Goal: Navigation & Orientation: Understand site structure

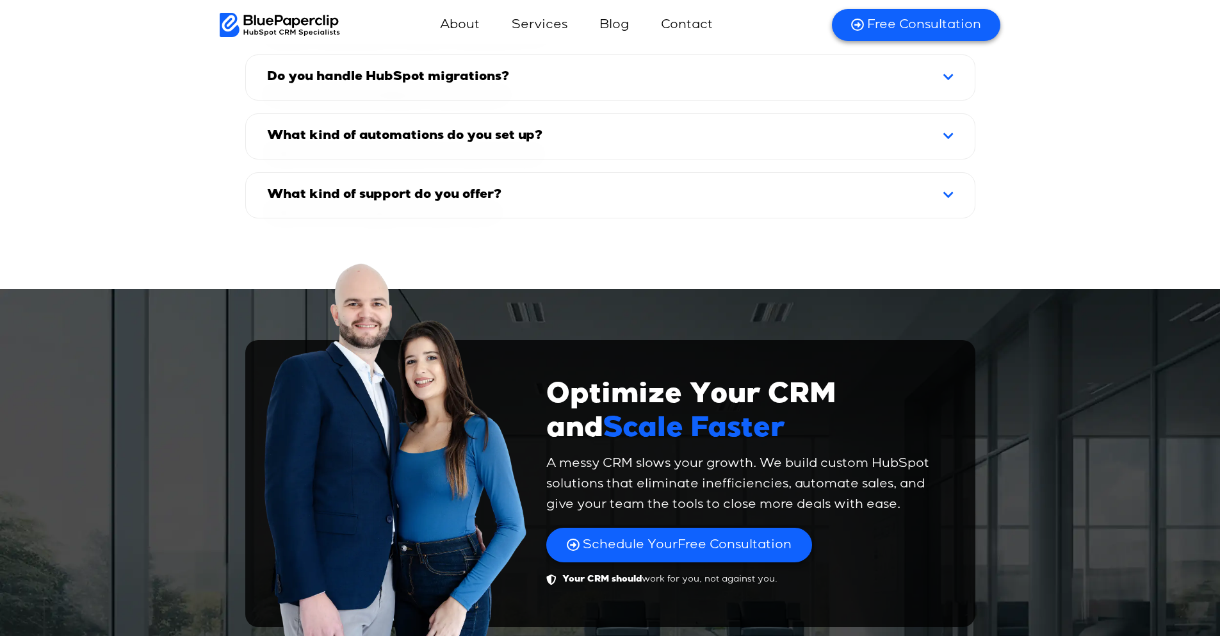
scroll to position [8884, 0]
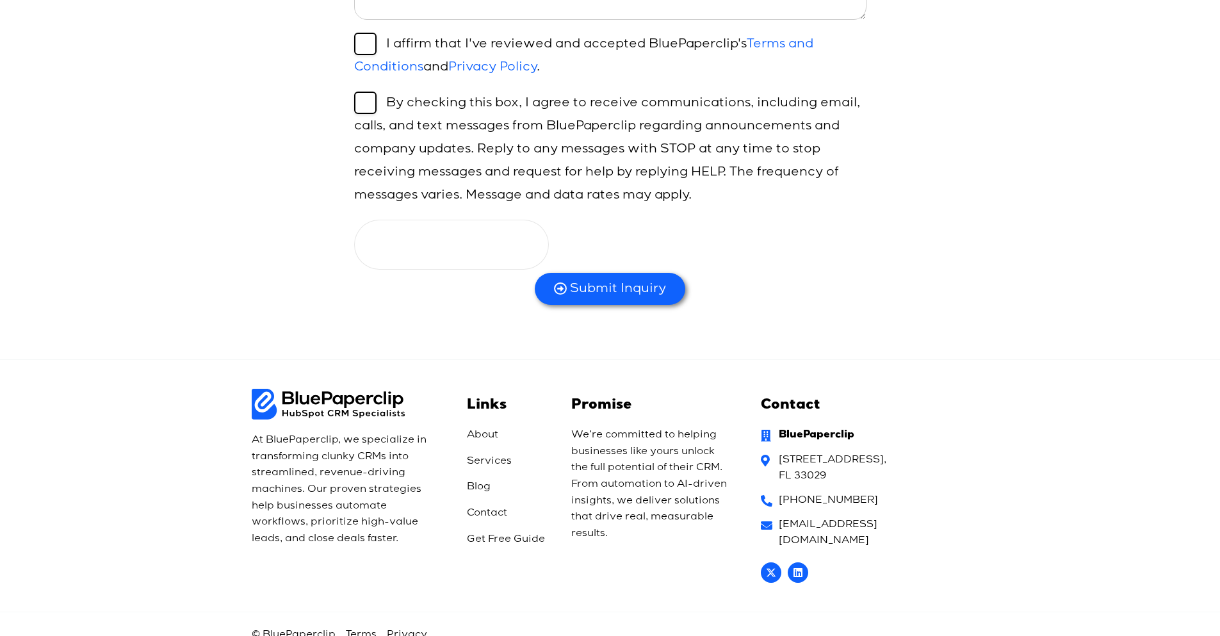
scroll to position [646, 0]
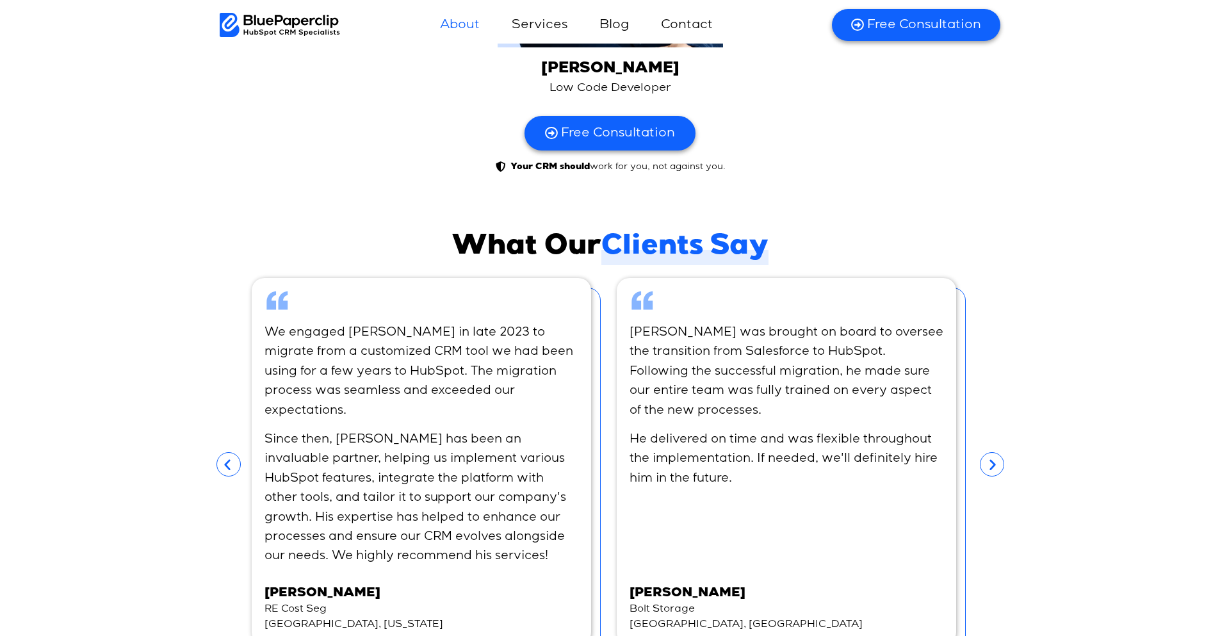
scroll to position [4797, 0]
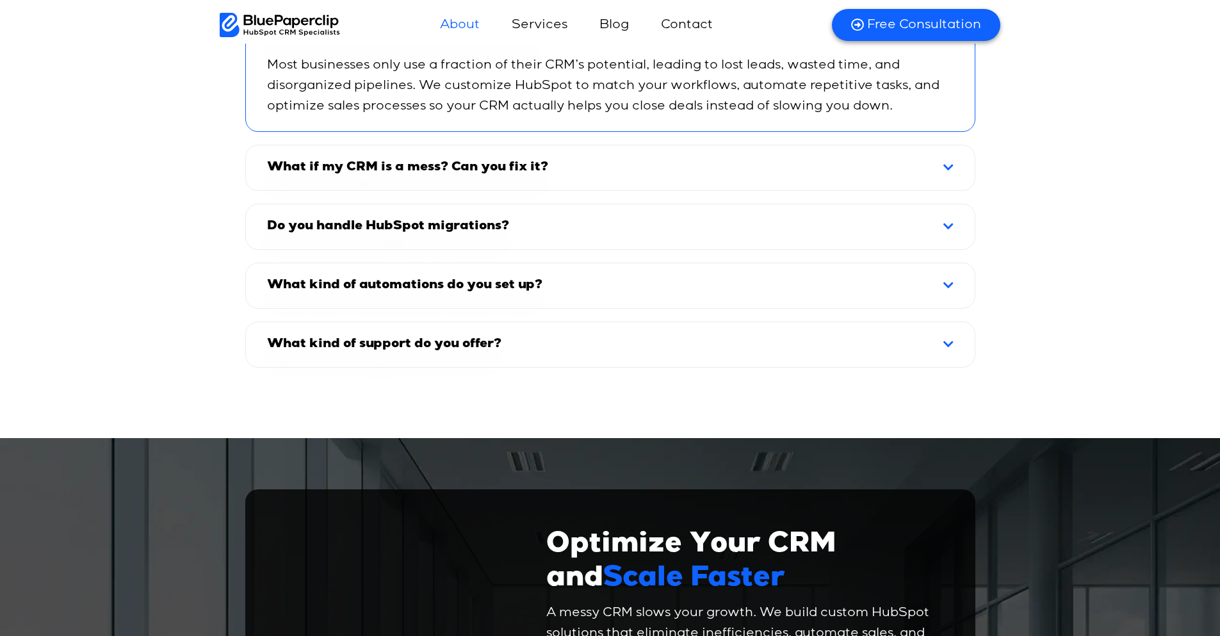
scroll to position [4797, 0]
